Goal: Task Accomplishment & Management: Manage account settings

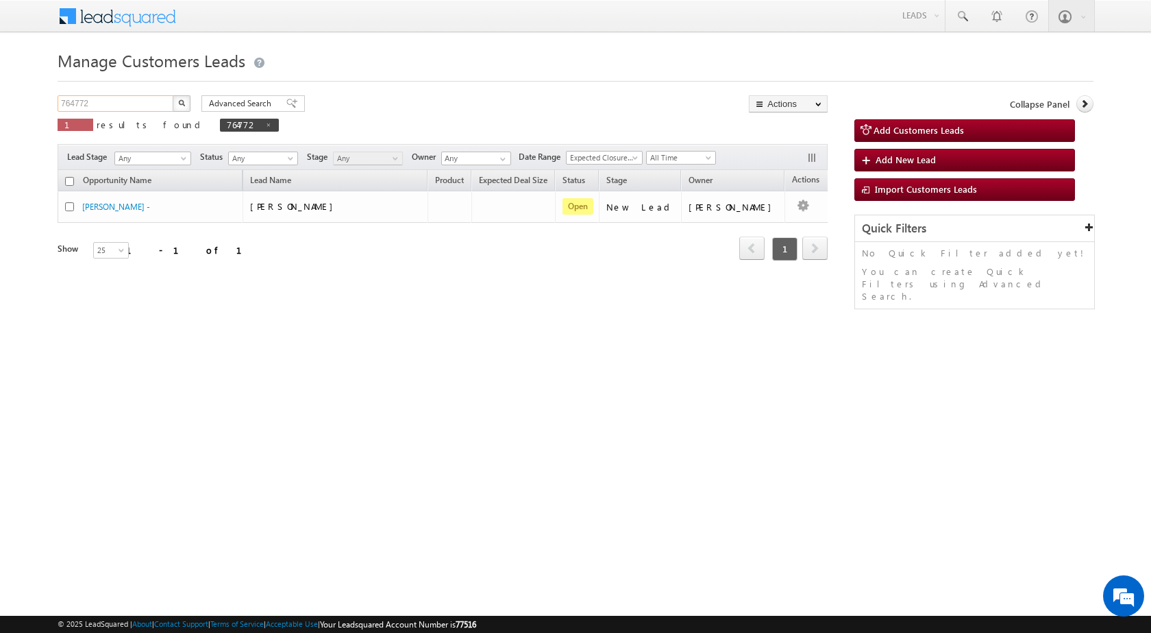
click at [79, 105] on input "764772" at bounding box center [116, 103] width 117 height 16
paste input "7768"
click at [188, 105] on button "button" at bounding box center [182, 103] width 18 height 16
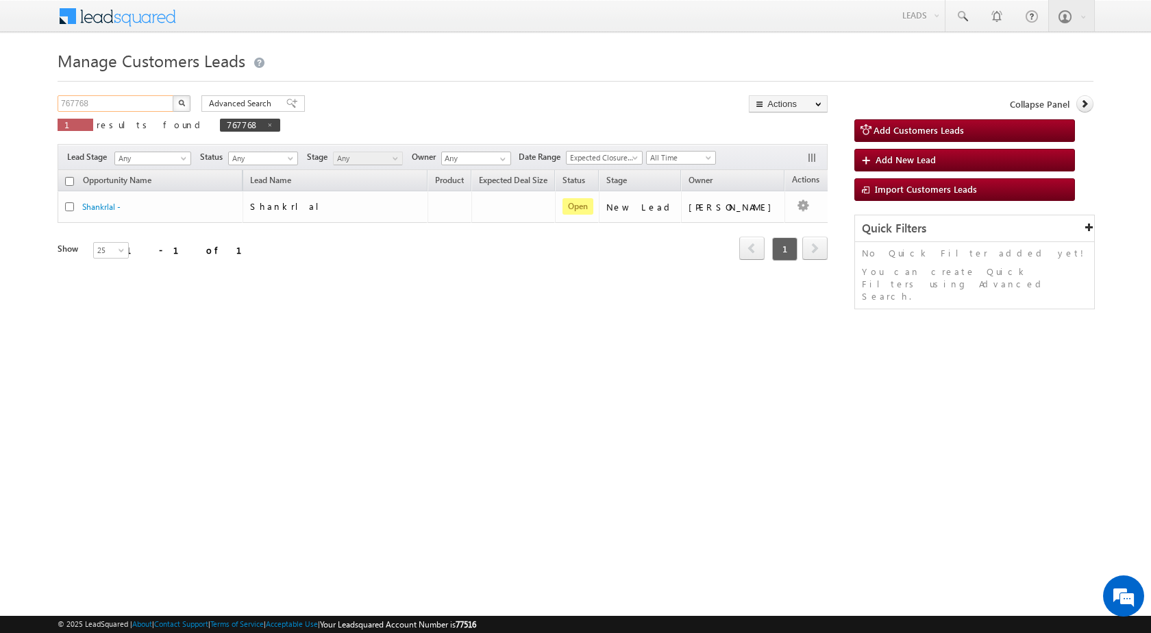
click at [66, 101] on input "767768" at bounding box center [116, 103] width 117 height 16
paste input "6725"
click at [184, 108] on button "button" at bounding box center [182, 103] width 18 height 16
click at [68, 101] on input "766725" at bounding box center [116, 103] width 117 height 16
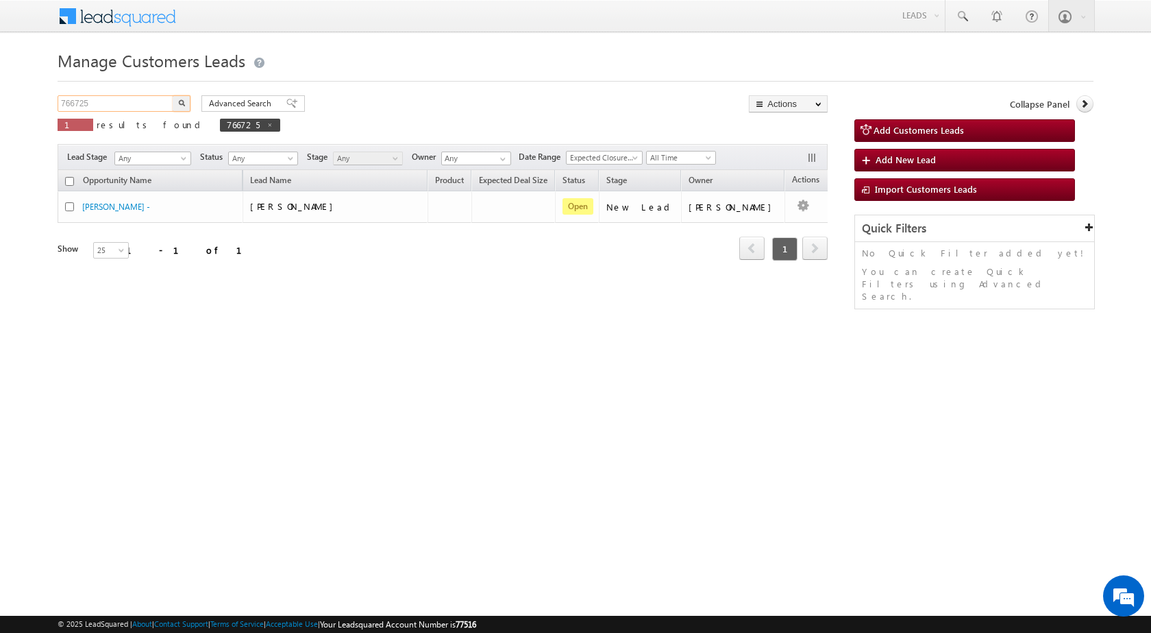
click at [68, 101] on input "766725" at bounding box center [116, 103] width 117 height 16
paste input "text"
type input "766725"
click at [184, 100] on img "button" at bounding box center [181, 102] width 7 height 7
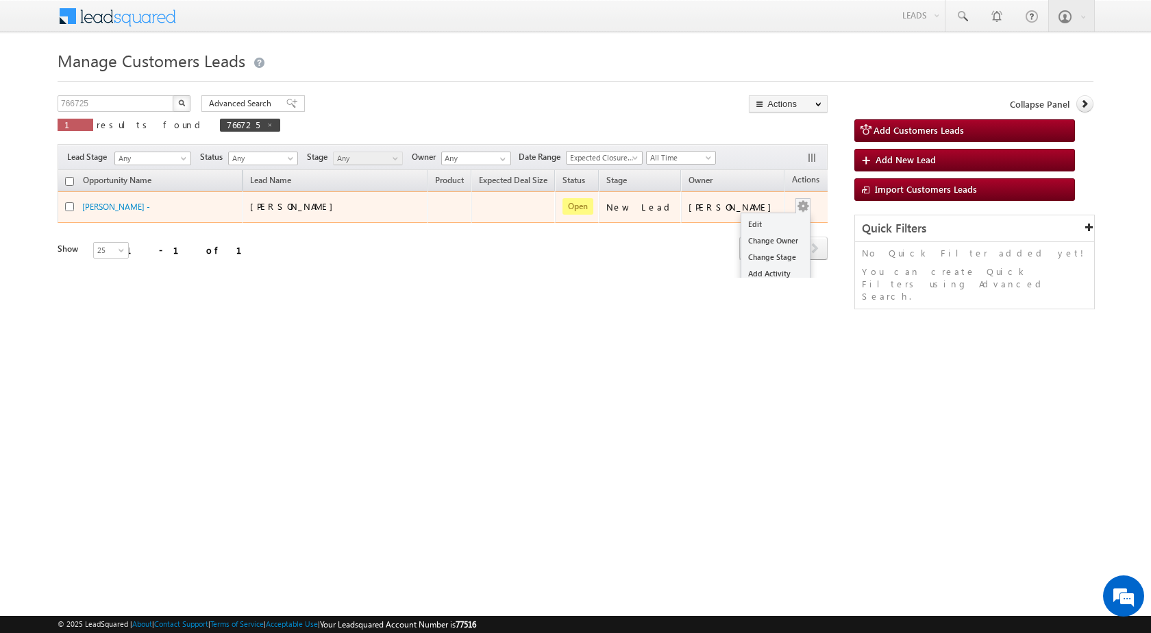
click at [796, 206] on button "button" at bounding box center [803, 206] width 14 height 14
click at [758, 225] on link "Edit" at bounding box center [775, 224] width 69 height 16
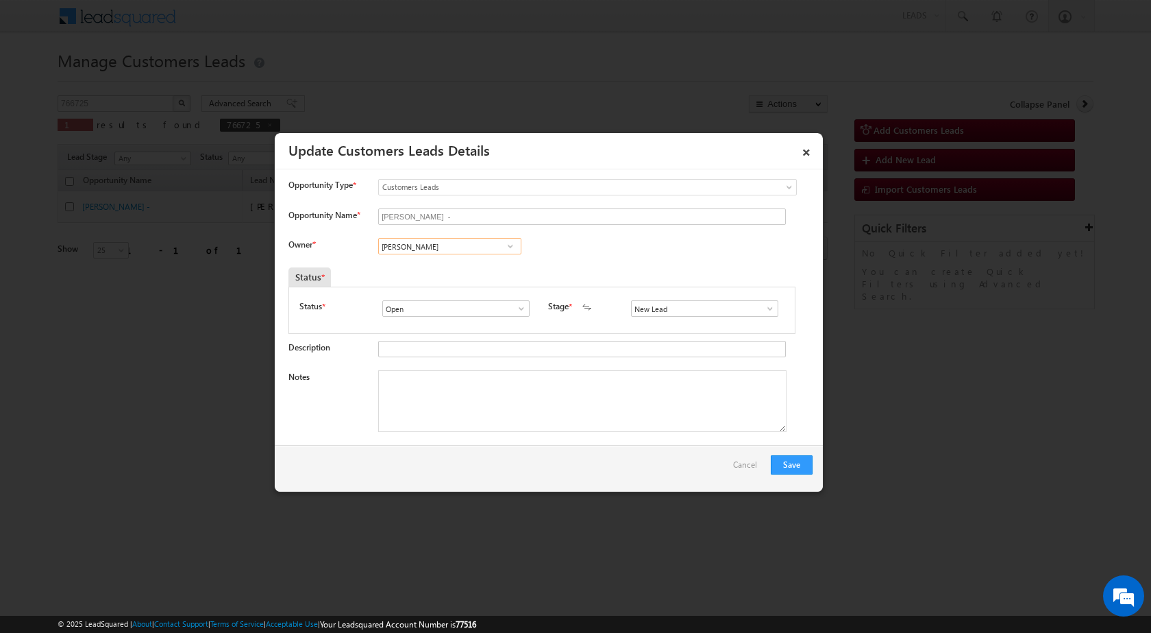
click at [445, 249] on input "[PERSON_NAME]" at bounding box center [449, 246] width 143 height 16
click at [441, 260] on link "[PERSON_NAME] [PERSON_NAME][EMAIL_ADDRESS][DOMAIN_NAME]" at bounding box center [449, 267] width 143 height 26
type input "[PERSON_NAME]"
click at [469, 421] on textarea "Notes" at bounding box center [582, 401] width 408 height 62
paste textarea "766725 / [PERSON_NAME] / 8318247742 / CONSTRUCTION / OWNER - HIMSELF / GORAKHPU…"
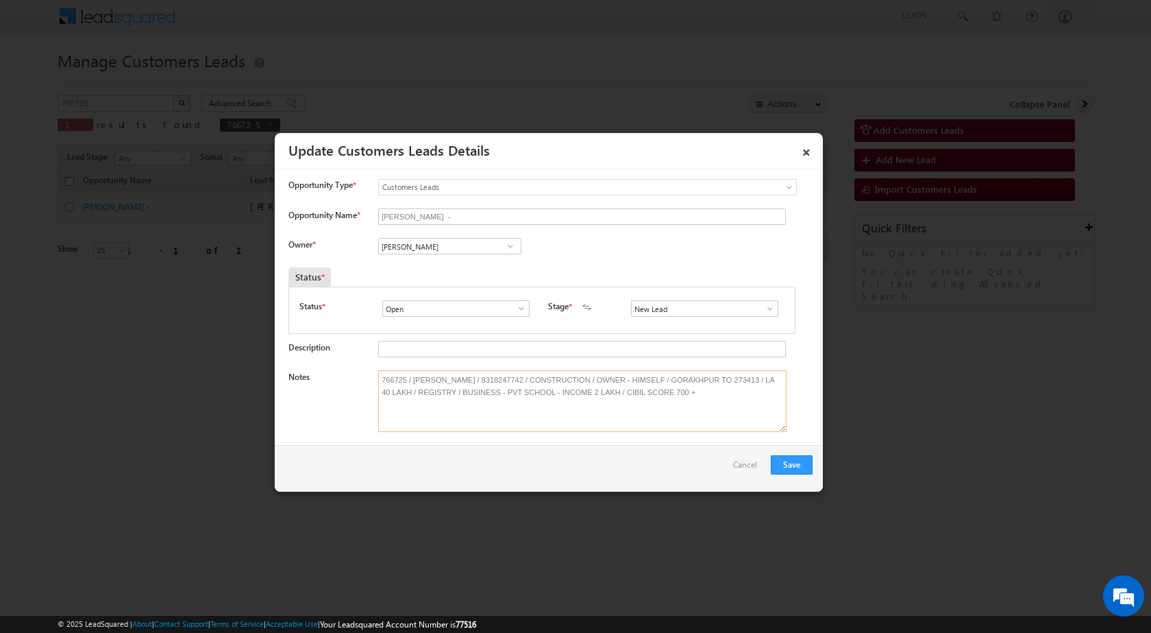
type textarea "766725 / [PERSON_NAME] / 8318247742 / CONSTRUCTION / OWNER - HIMSELF / GORAKHPU…"
click at [813, 145] on link "×" at bounding box center [806, 150] width 23 height 24
